Goal: Check status: Check status

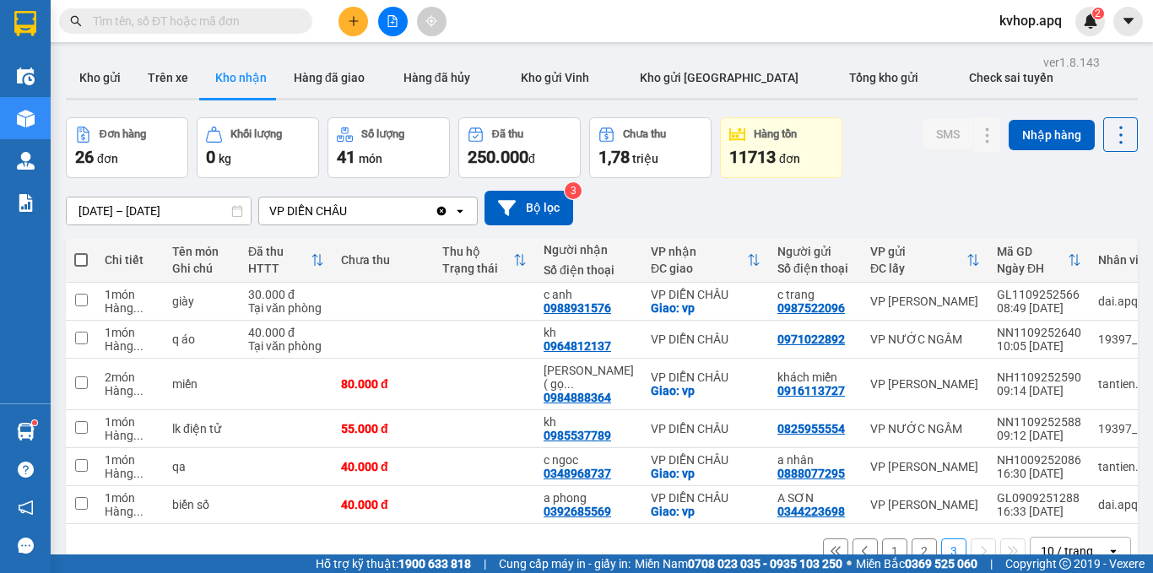
click at [882, 539] on button "1" at bounding box center [894, 551] width 25 height 25
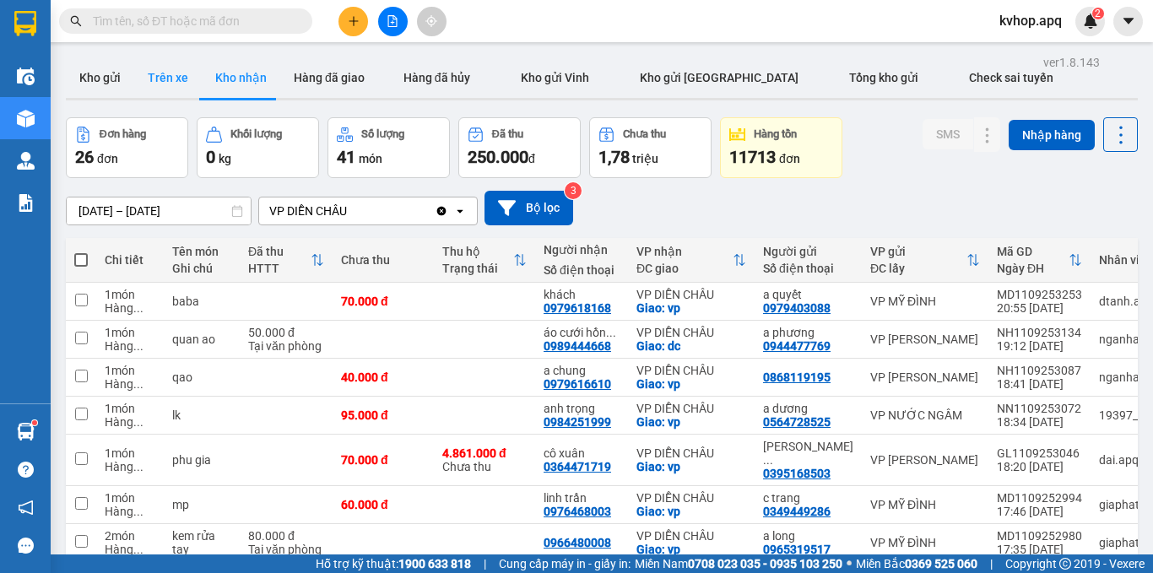
click at [180, 67] on button "Trên xe" at bounding box center [168, 77] width 68 height 41
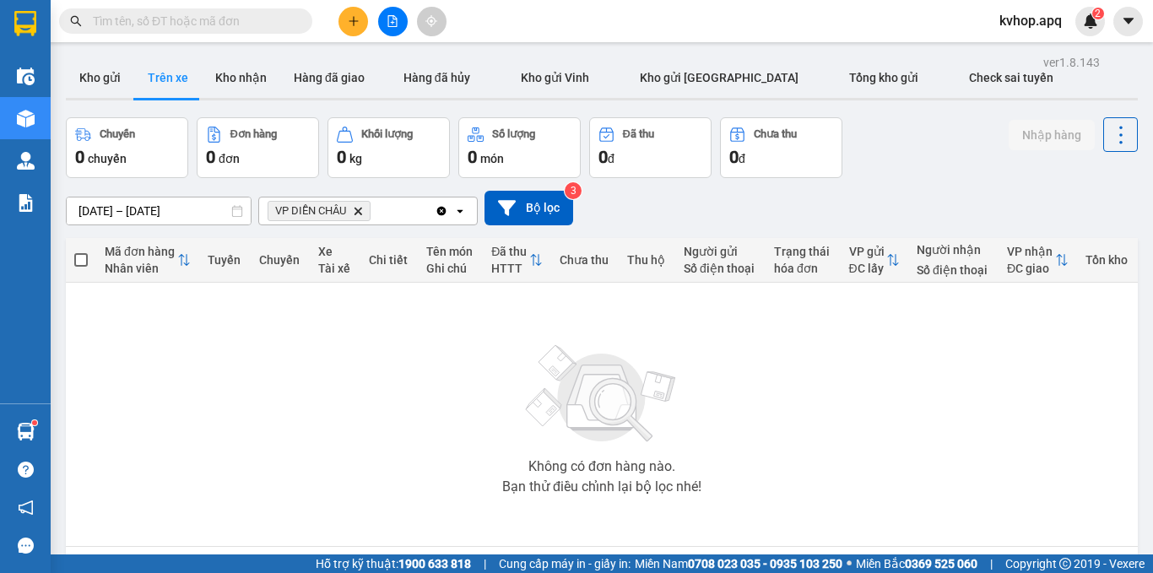
click at [116, 214] on input "[DATE] – [DATE]" at bounding box center [159, 211] width 184 height 27
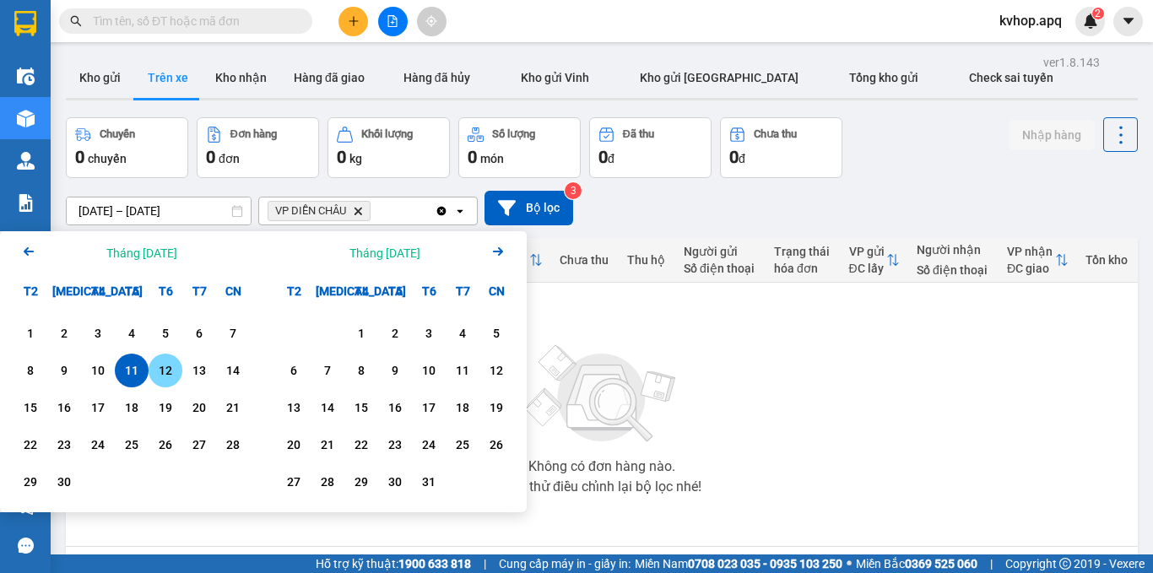
click at [167, 372] on div "12" at bounding box center [166, 371] width 24 height 20
type input "[DATE] – [DATE]"
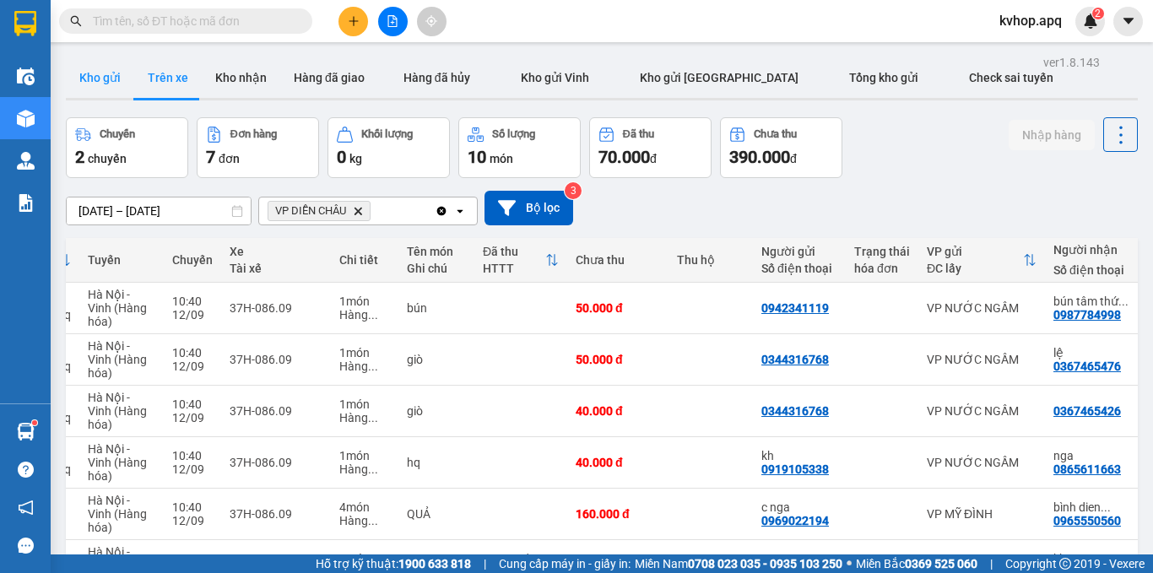
click at [111, 91] on button "Kho gửi" at bounding box center [100, 77] width 68 height 41
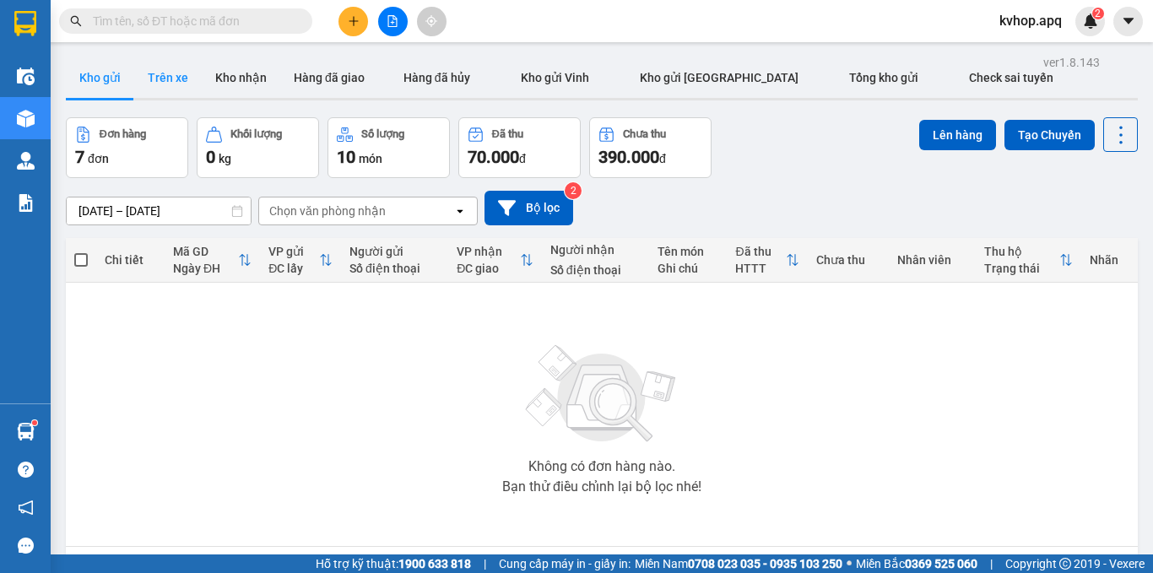
click at [154, 62] on button "Trên xe" at bounding box center [168, 77] width 68 height 41
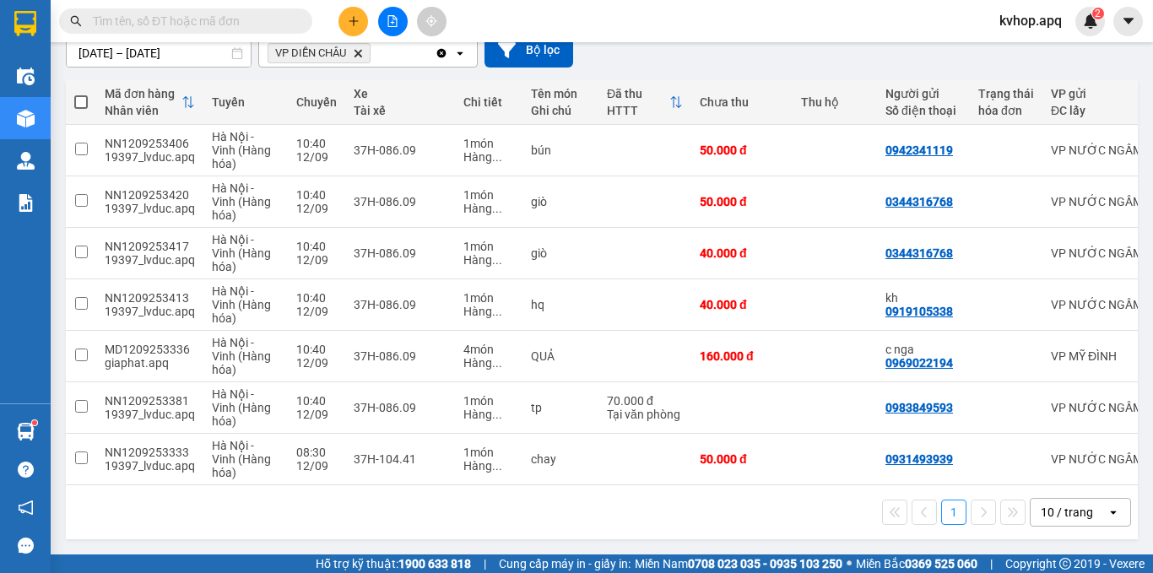
scroll to position [0, 221]
